Goal: Use online tool/utility: Utilize a website feature to perform a specific function

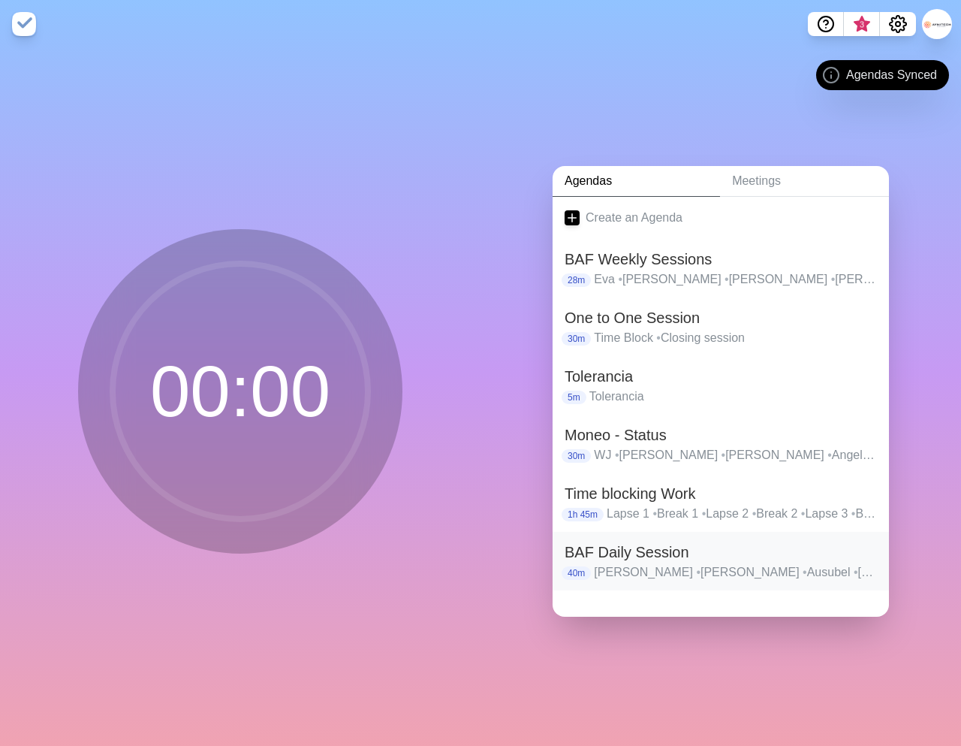
click at [629, 559] on h2 "BAF Daily Session" at bounding box center [721, 552] width 312 height 23
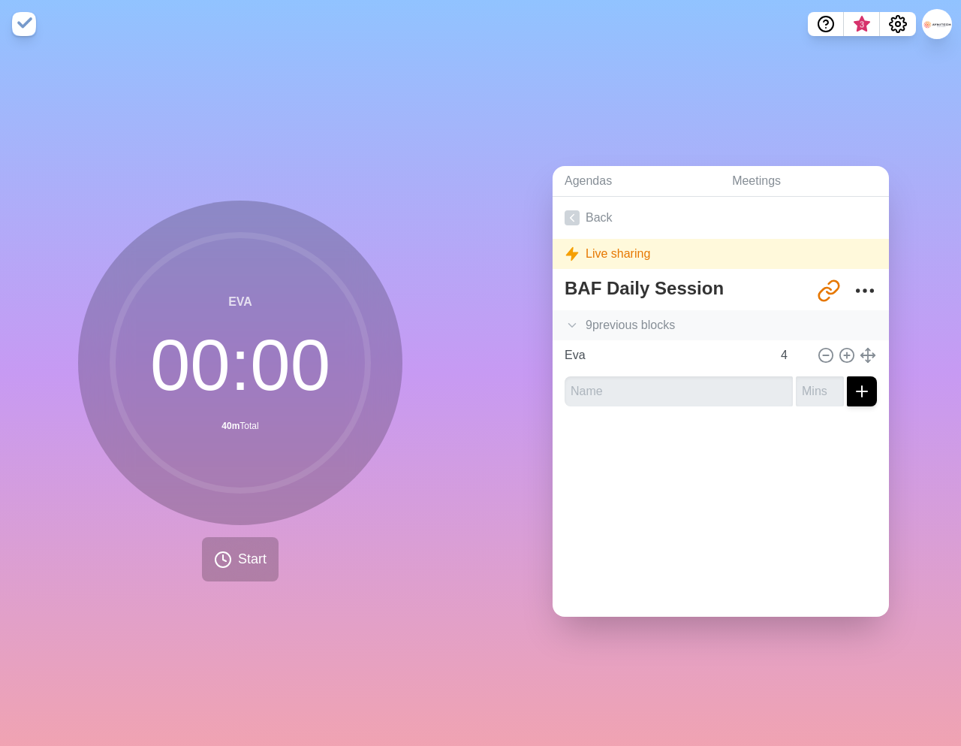
click at [618, 328] on div "9 previous block s" at bounding box center [721, 325] width 336 height 30
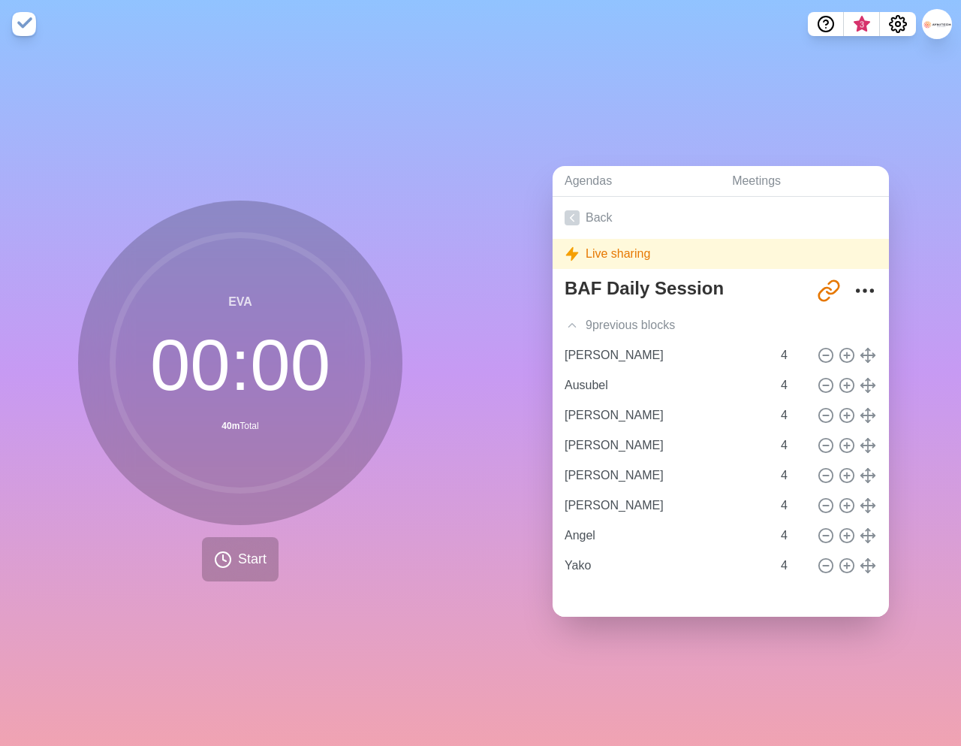
scroll to position [58, 0]
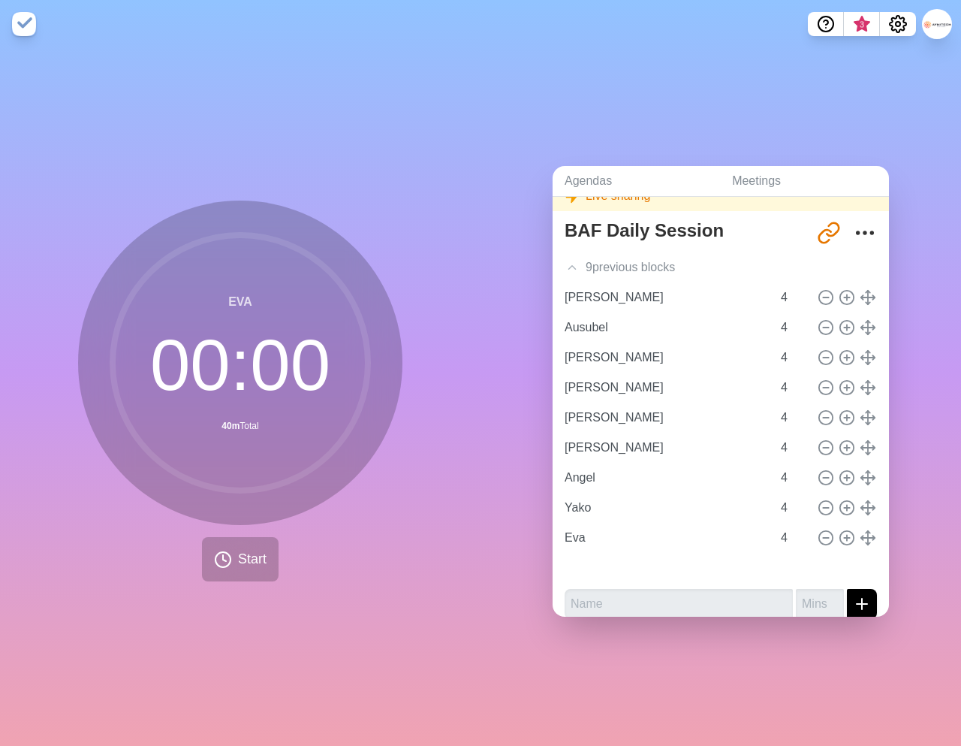
type input "Ausubel"
type input "[PERSON_NAME]"
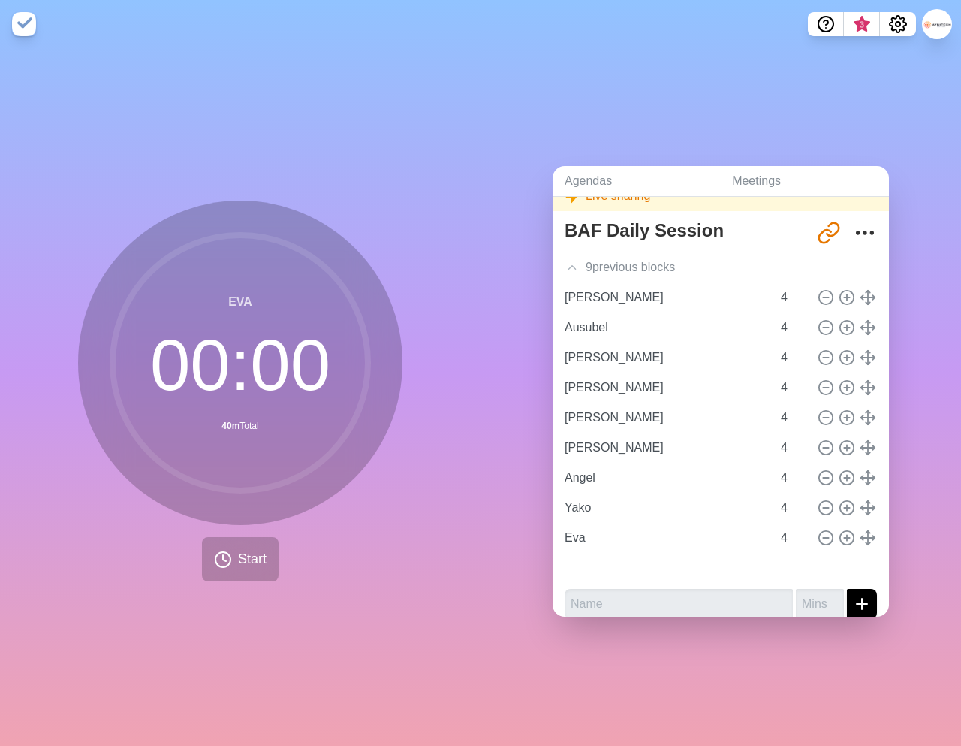
type input "Angel"
type input "Yako"
type input "Eva"
type input "[PERSON_NAME]"
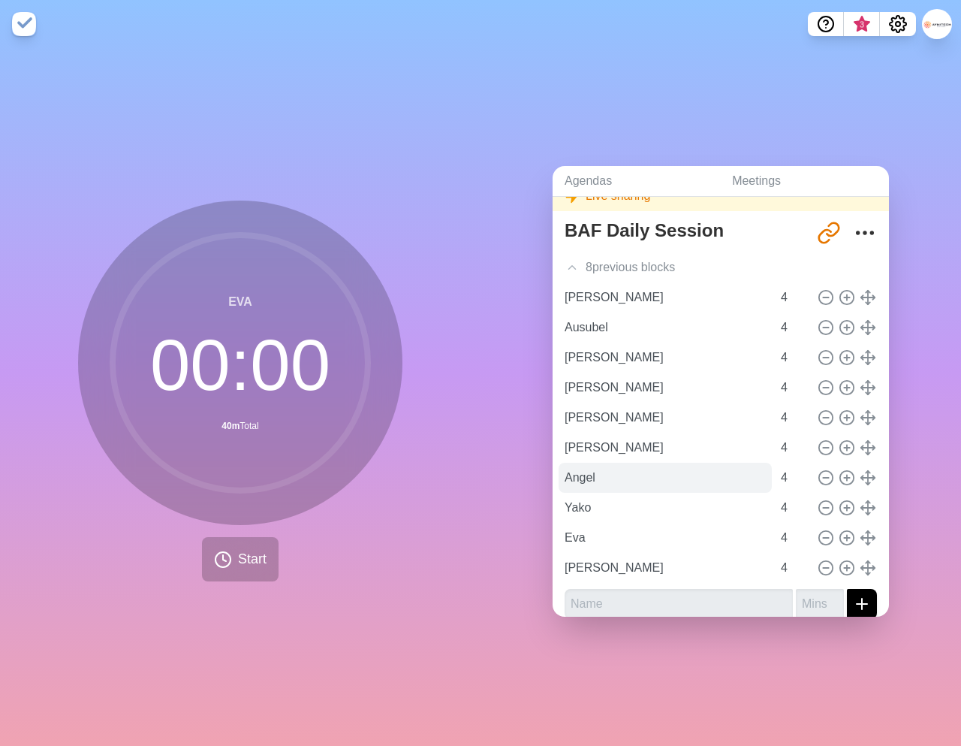
scroll to position [0, 0]
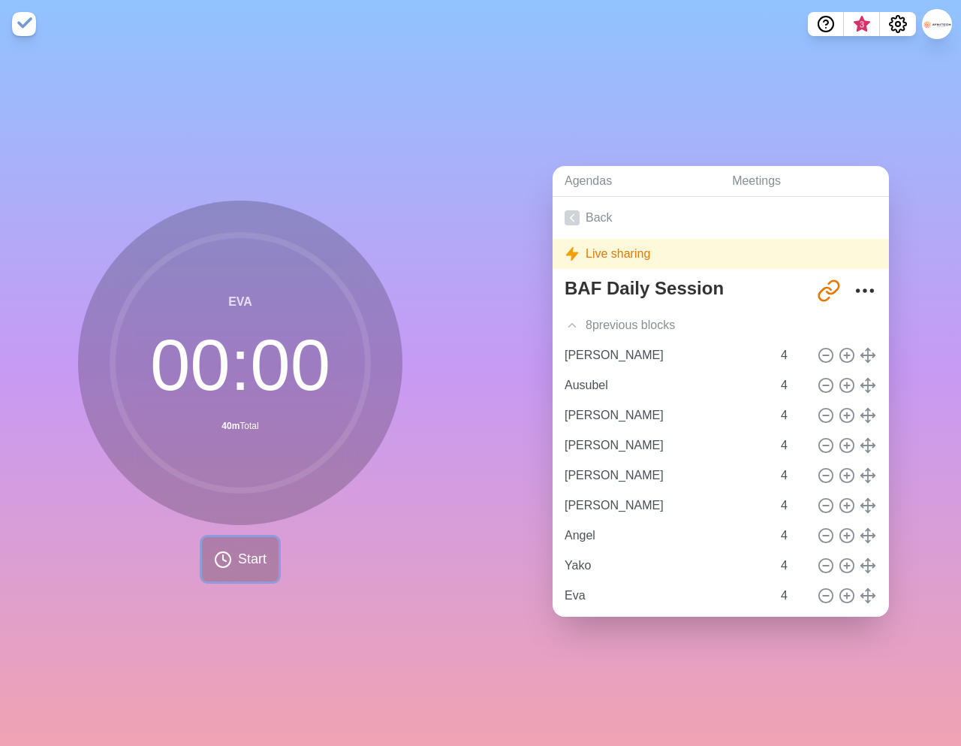
click at [245, 560] on span "Start" at bounding box center [252, 559] width 29 height 20
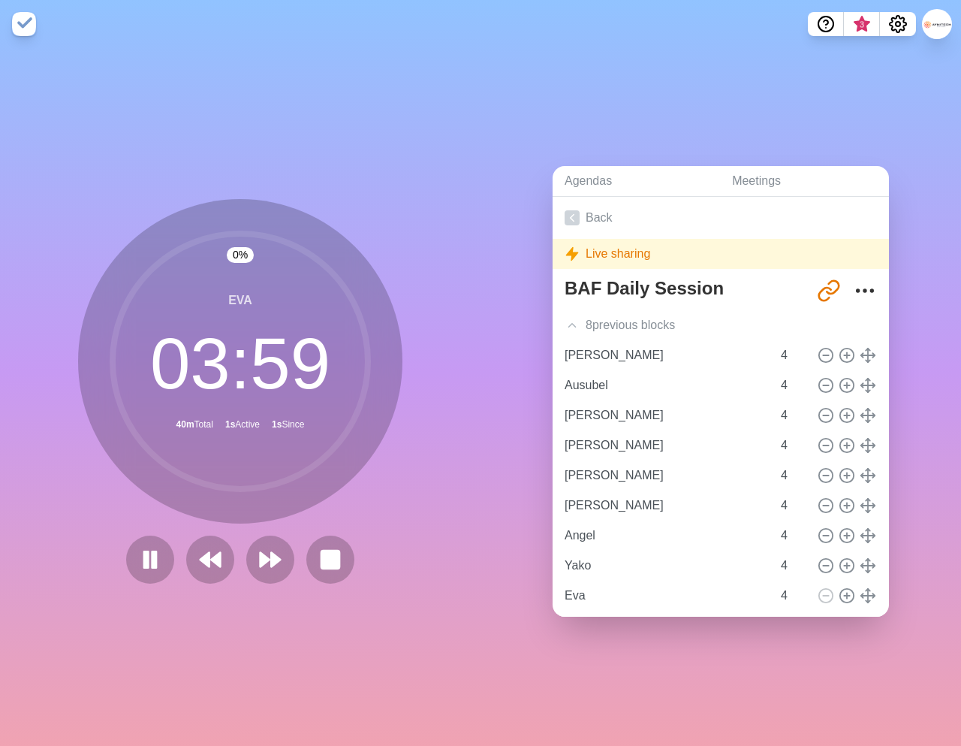
click at [359, 554] on div at bounding box center [240, 559] width 240 height 48
click at [342, 559] on button at bounding box center [330, 559] width 50 height 50
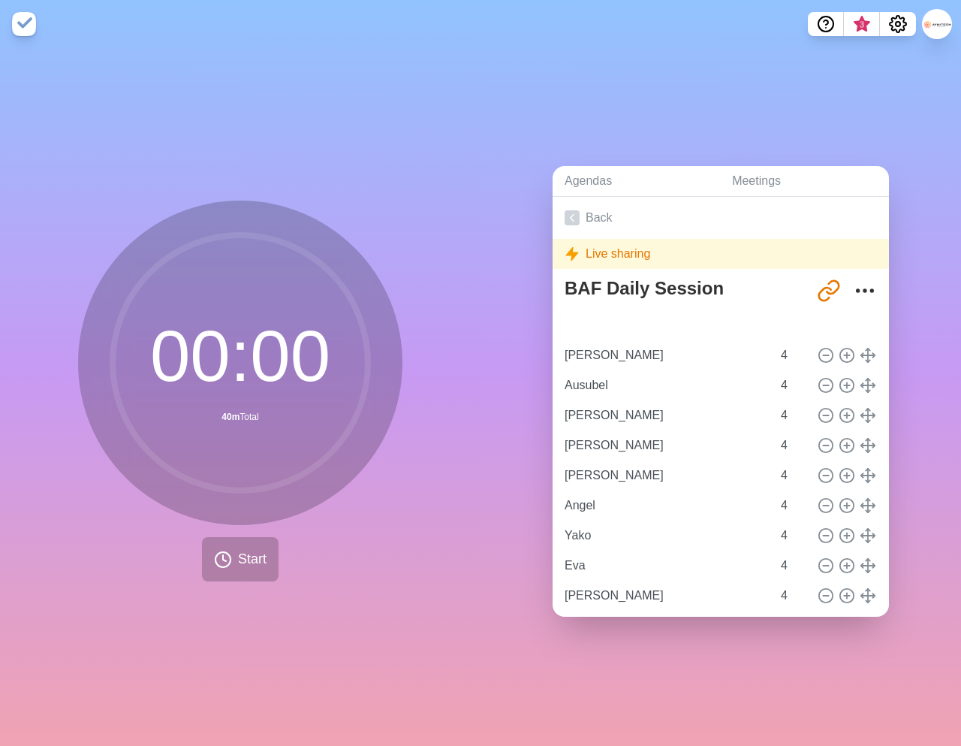
type input "[PERSON_NAME]"
type input "Ausubel"
type input "[PERSON_NAME]"
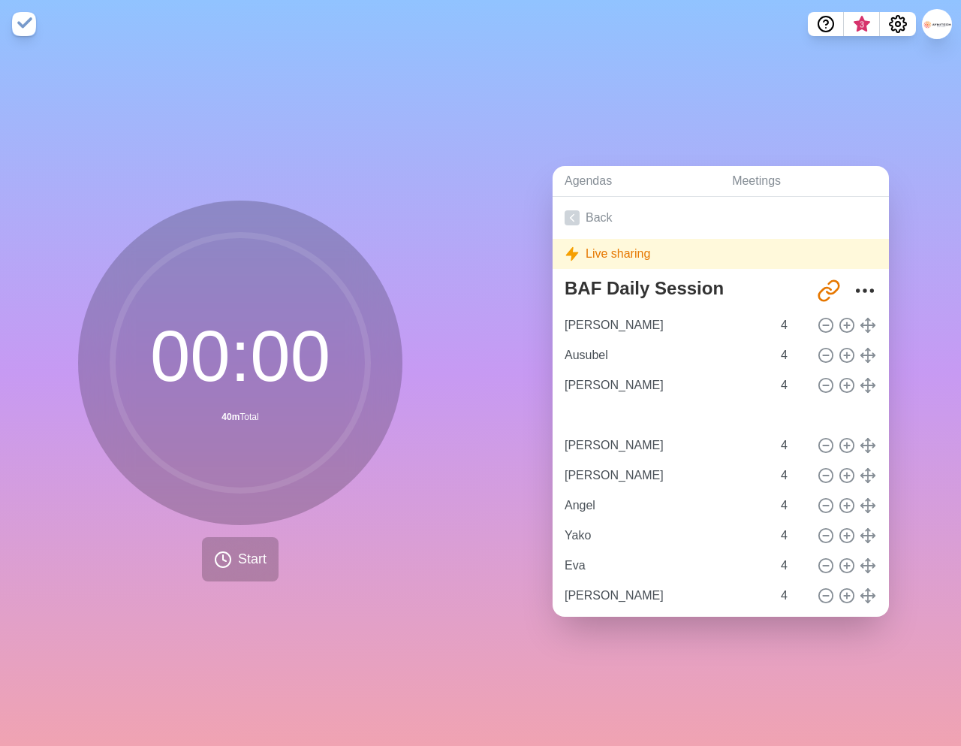
type input "[PERSON_NAME]"
type input "Ausubel"
click at [235, 555] on button "Start" at bounding box center [240, 559] width 77 height 44
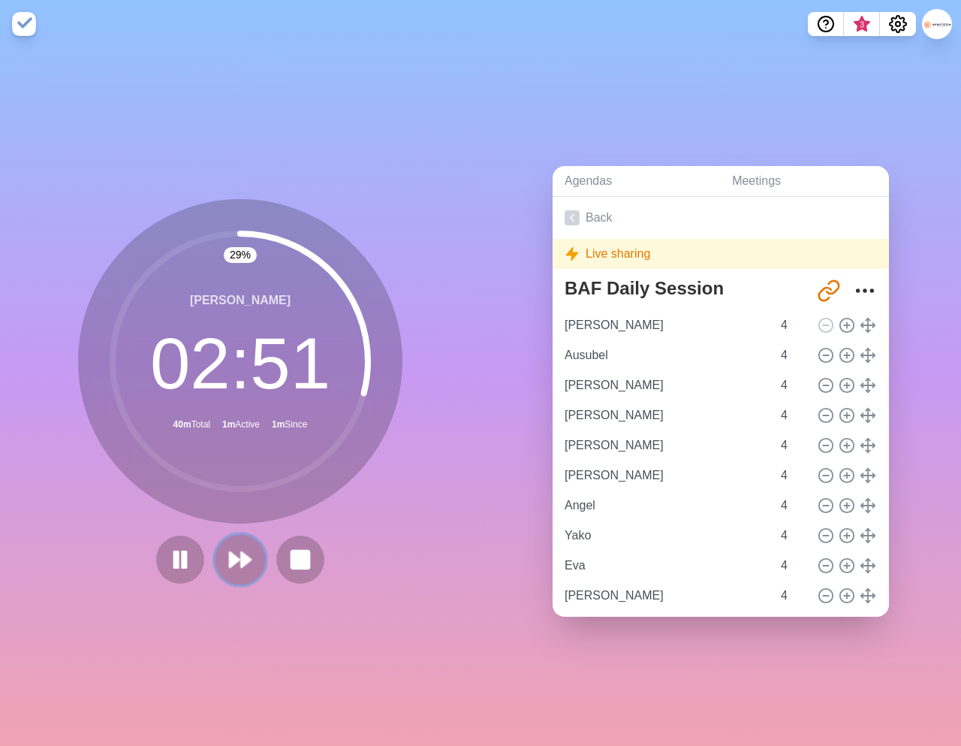
click at [247, 567] on icon at bounding box center [240, 560] width 26 height 26
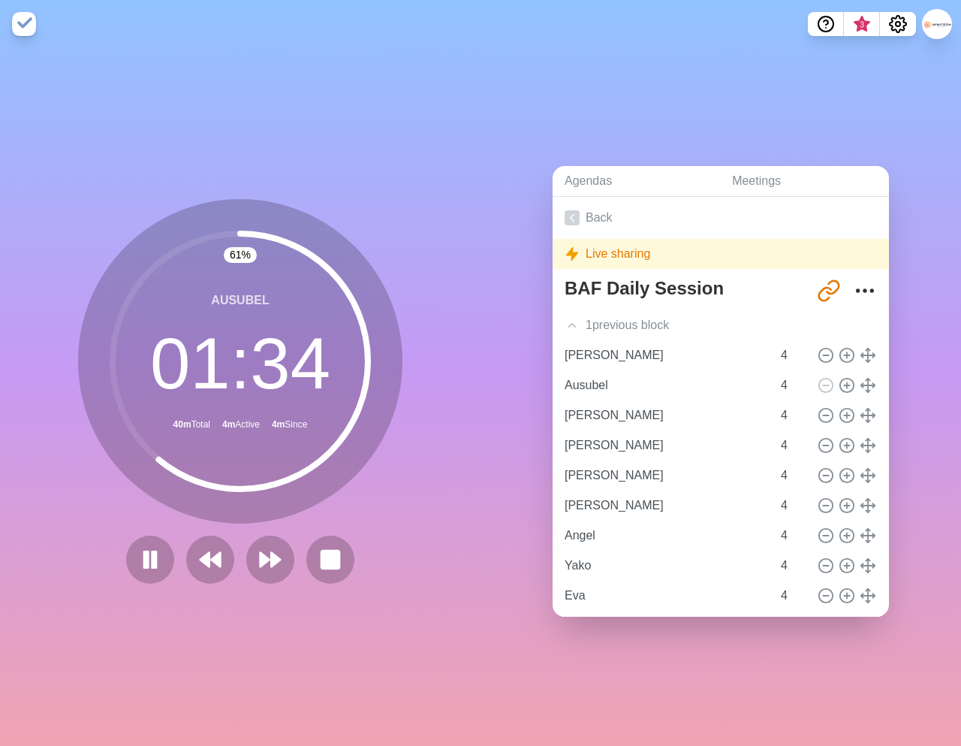
click at [270, 601] on div "61 % Ausubel 01 : 34 40m Total 4m Active 4m Since" at bounding box center [240, 396] width 481 height 697
click at [277, 562] on polygon at bounding box center [276, 559] width 10 height 15
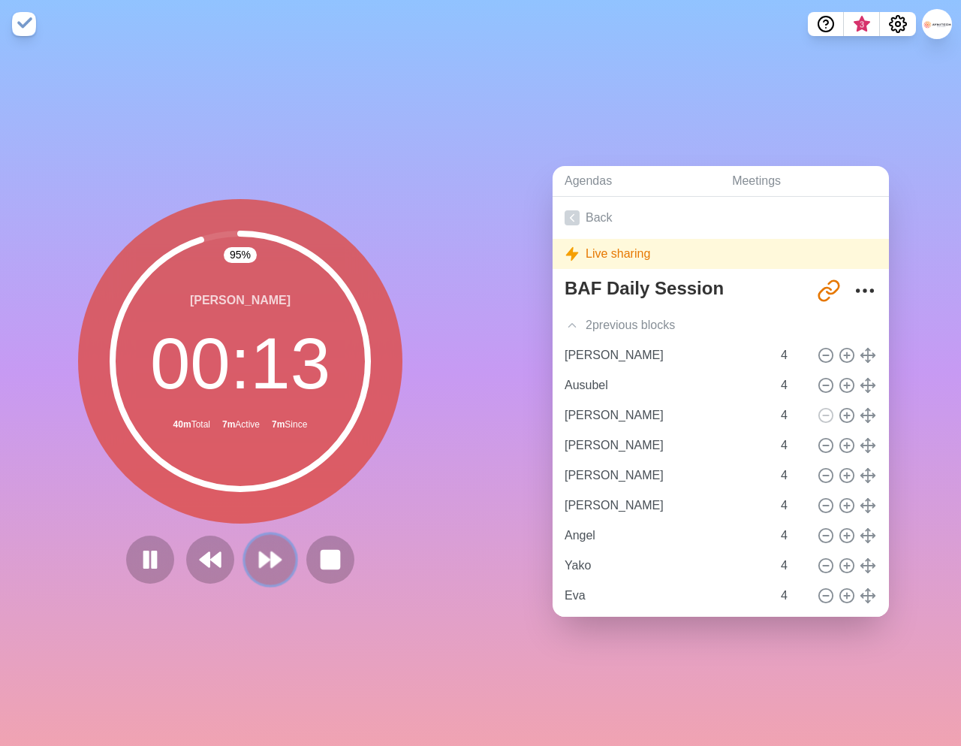
click at [264, 559] on polygon at bounding box center [265, 559] width 10 height 15
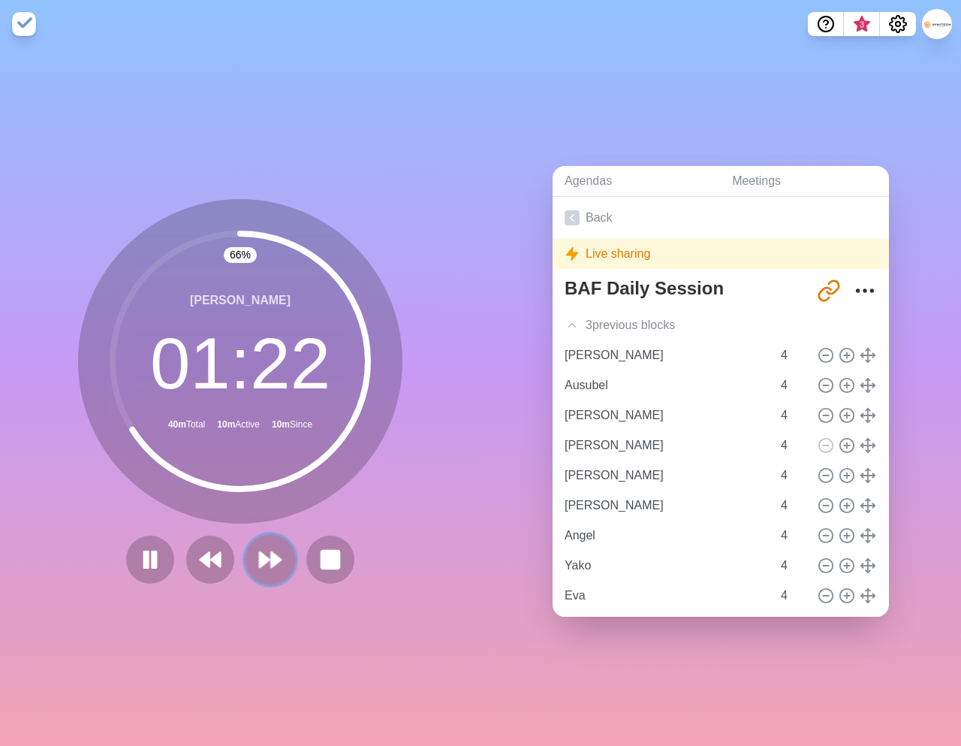
click at [273, 556] on polygon at bounding box center [276, 559] width 10 height 15
click at [297, 526] on div "58 % [PERSON_NAME] 01 : 41 40m Total 12m Active 12m Since" at bounding box center [240, 391] width 324 height 384
click at [277, 559] on polygon at bounding box center [276, 559] width 10 height 15
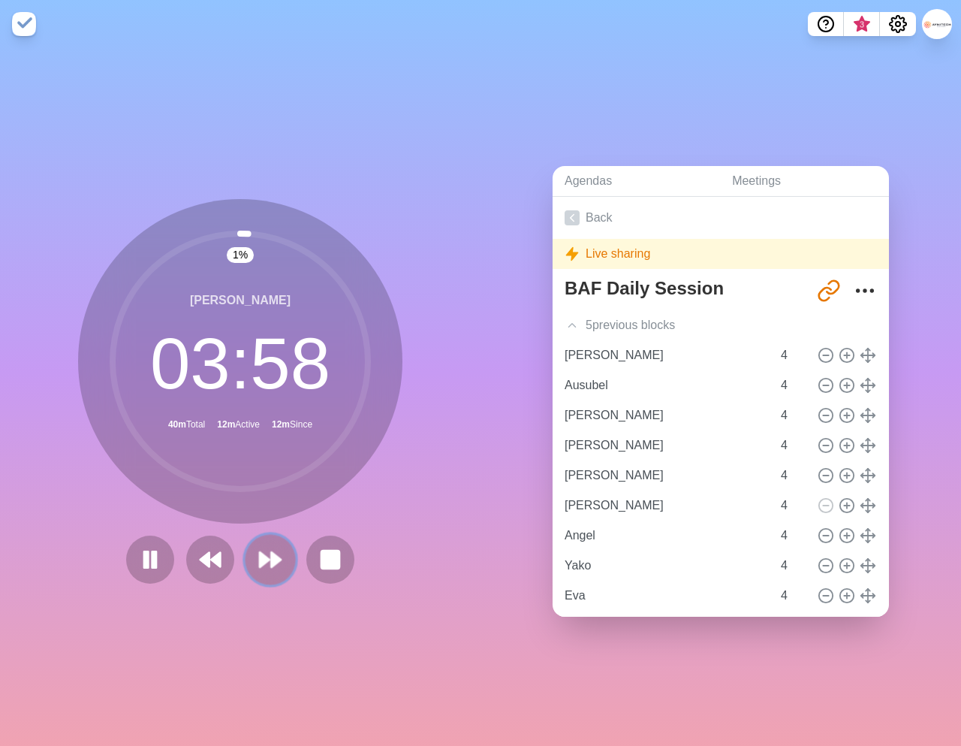
click at [277, 559] on polygon at bounding box center [276, 559] width 10 height 15
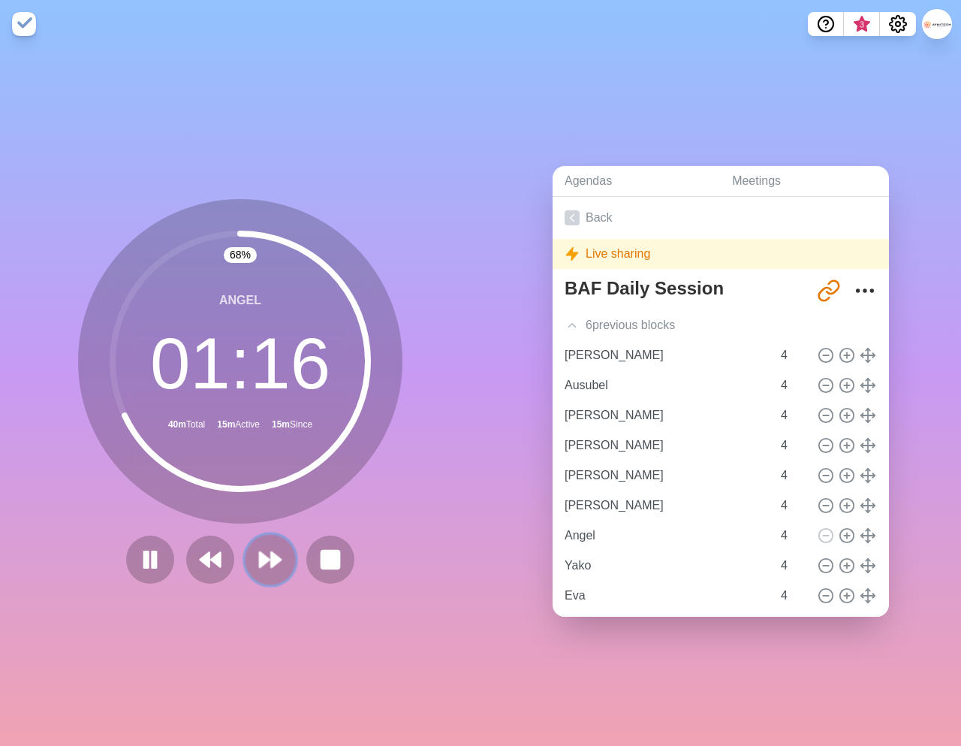
click at [273, 566] on polygon at bounding box center [276, 559] width 10 height 15
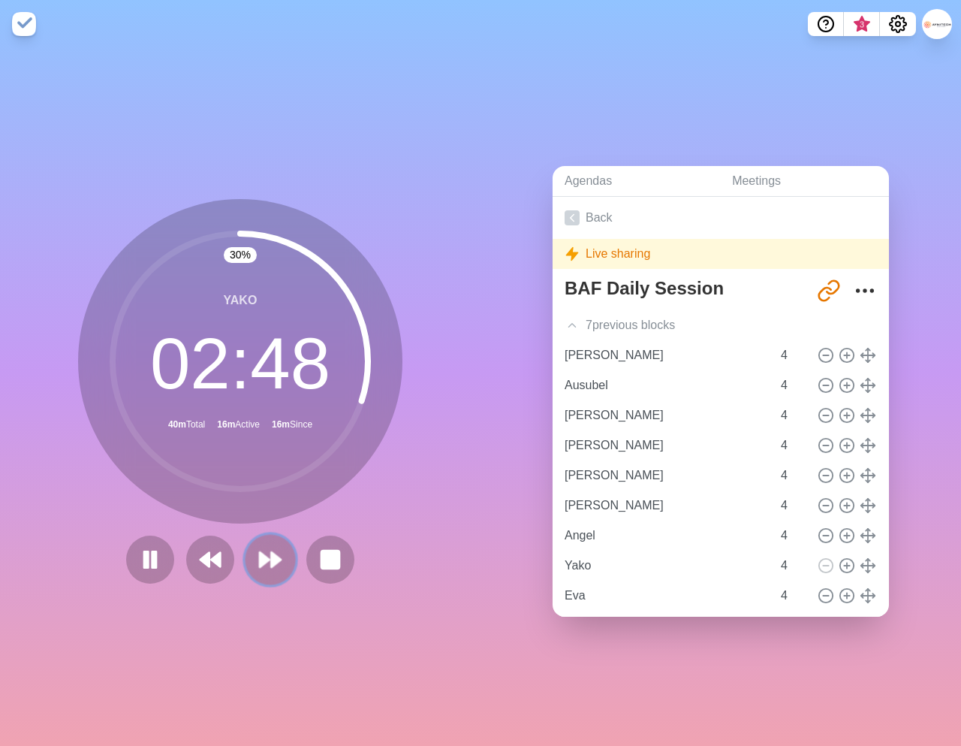
click at [268, 561] on polygon at bounding box center [265, 559] width 10 height 15
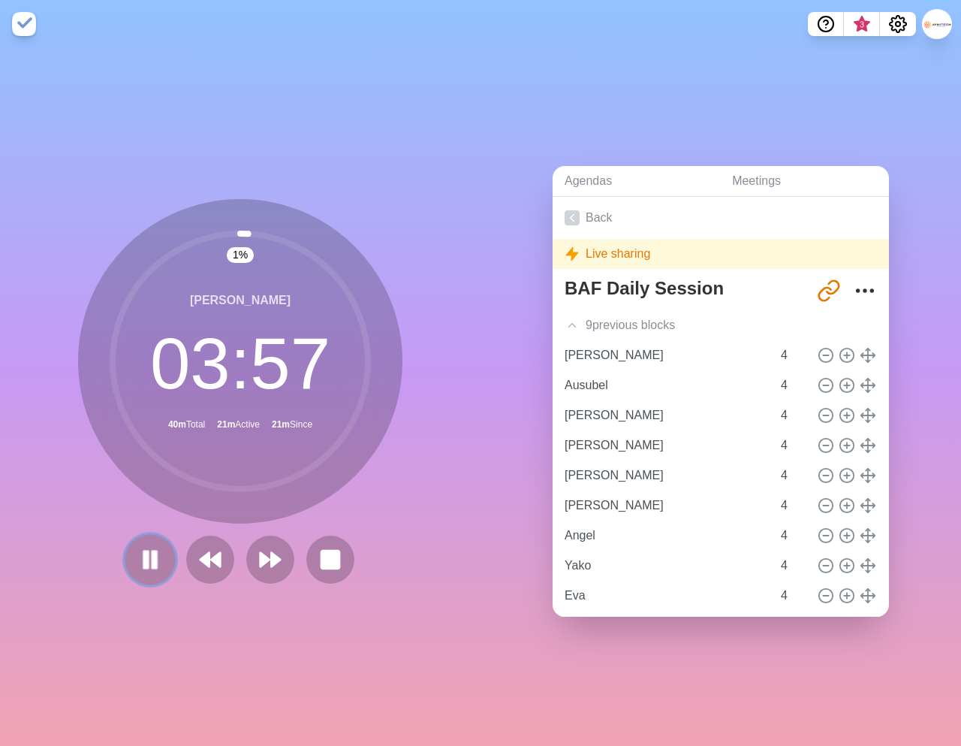
click at [140, 569] on icon at bounding box center [150, 560] width 26 height 26
click at [147, 556] on polygon at bounding box center [150, 559] width 15 height 19
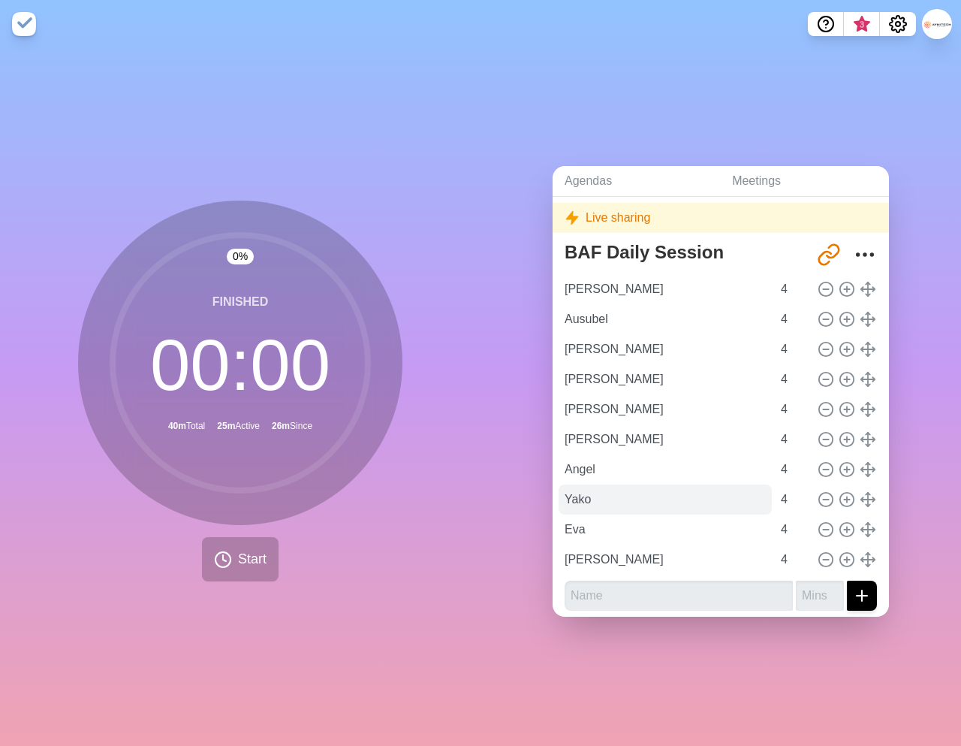
scroll to position [41, 0]
